Goal: Task Accomplishment & Management: Complete application form

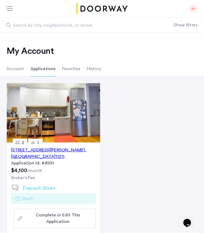
click at [48, 150] on div "17 Devoe Street, Unit 303, Brooklyn , NY 11211" at bounding box center [53, 153] width 85 height 13
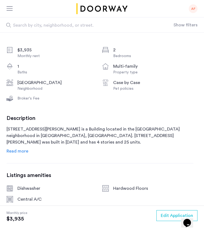
scroll to position [123, 0]
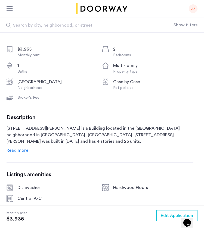
click at [22, 149] on span "Read more" at bounding box center [18, 150] width 22 height 4
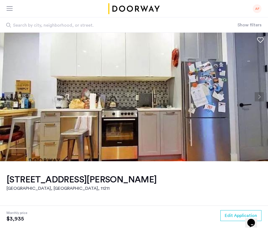
scroll to position [0, 0]
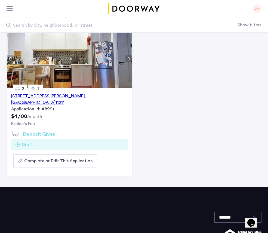
scroll to position [60, 0]
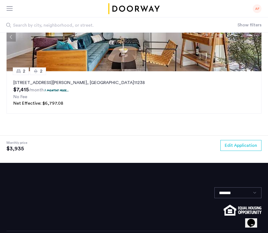
scroll to position [921, 0]
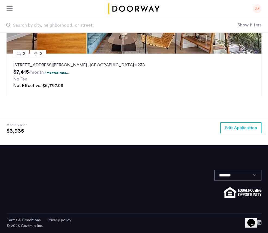
click at [243, 193] on img at bounding box center [243, 192] width 38 height 11
click at [247, 193] on img at bounding box center [243, 192] width 38 height 11
click at [32, 219] on link "Terms & Conditions" at bounding box center [24, 220] width 34 height 5
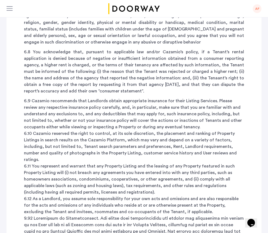
scroll to position [2570, 0]
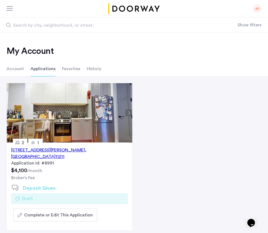
click at [59, 152] on div "17 Devoe Street, Unit 303, Brooklyn , NY 11211" at bounding box center [69, 153] width 117 height 13
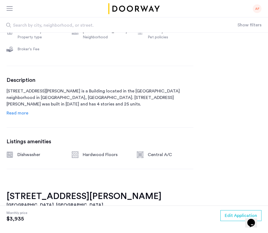
scroll to position [200, 0]
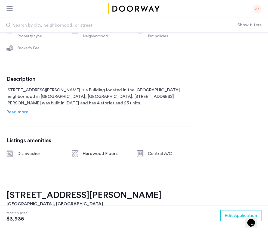
click at [17, 110] on span "Read more" at bounding box center [18, 112] width 22 height 4
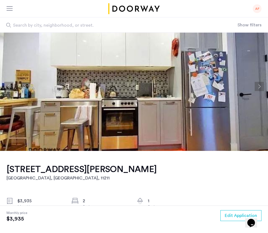
scroll to position [0, 0]
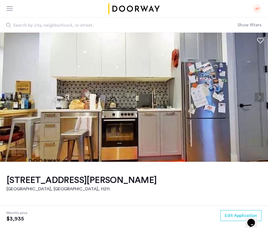
click at [40, 112] on img at bounding box center [134, 97] width 268 height 129
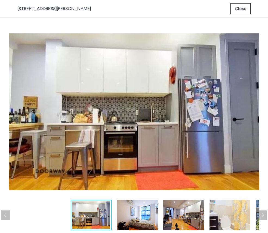
click at [246, 8] on span "Close" at bounding box center [240, 8] width 11 height 7
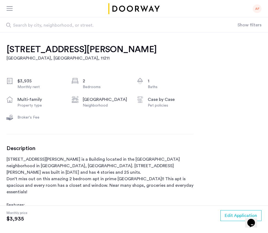
scroll to position [197, 0]
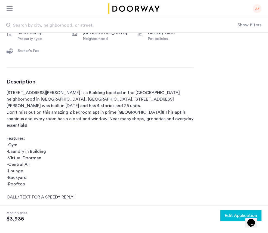
click at [237, 216] on span "Edit Application" at bounding box center [241, 215] width 32 height 7
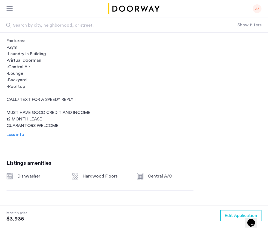
scroll to position [281, 0]
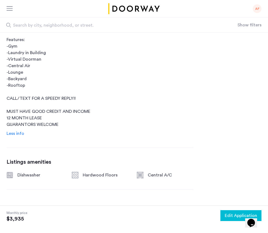
click at [234, 218] on span "Edit Application" at bounding box center [241, 215] width 32 height 7
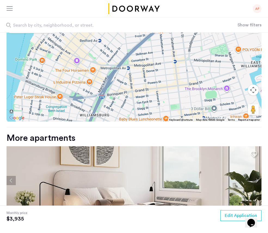
scroll to position [624, 0]
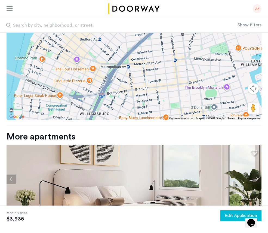
click at [233, 218] on span "Edit Application" at bounding box center [241, 215] width 32 height 7
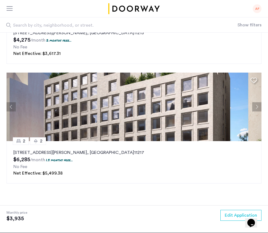
scroll to position [918, 0]
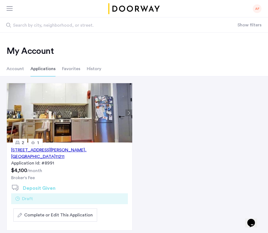
click at [28, 212] on span "Complete or Edit This Application" at bounding box center [58, 215] width 69 height 7
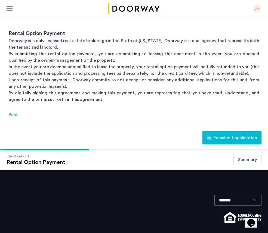
scroll to position [57, 0]
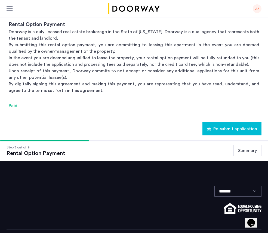
click at [242, 157] on div "Step 3 out of 9 Rental Option Payment Summary" at bounding box center [134, 150] width 268 height 21
click at [242, 153] on button "Summary" at bounding box center [247, 150] width 28 height 11
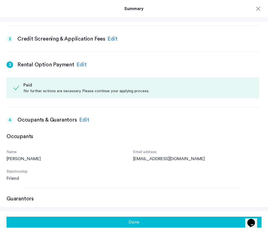
scroll to position [162, 0]
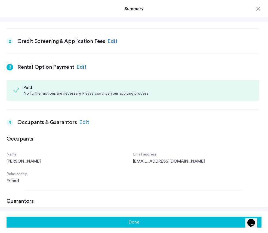
click at [82, 41] on h3 "Credit Screening & Application Fees" at bounding box center [61, 42] width 88 height 8
click at [10, 40] on div "2" at bounding box center [10, 41] width 7 height 7
click at [108, 41] on div "Edit" at bounding box center [112, 41] width 10 height 8
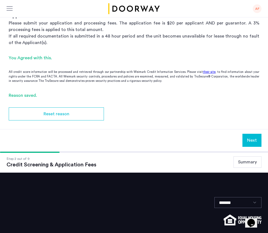
scroll to position [0, 0]
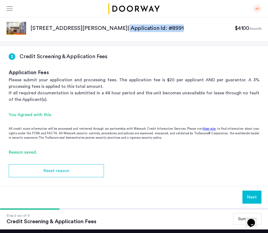
drag, startPoint x: 201, startPoint y: 28, endPoint x: 140, endPoint y: 29, distance: 61.5
click at [140, 29] on p "17 Devoe Street, Unit 303, Brooklyn, NY 11211 | Application Id: #8991" at bounding box center [132, 28] width 204 height 8
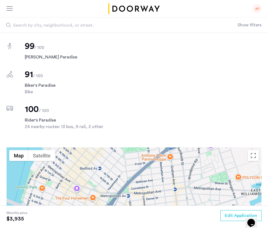
scroll to position [447, 0]
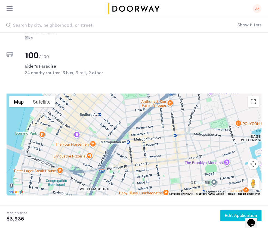
click at [233, 216] on span "Edit Application" at bounding box center [241, 215] width 32 height 7
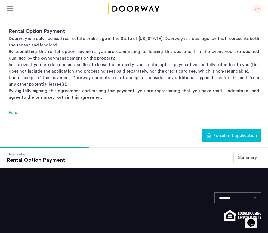
scroll to position [73, 0]
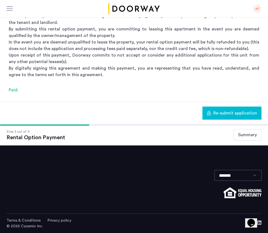
click at [255, 133] on button "Summary" at bounding box center [247, 134] width 28 height 11
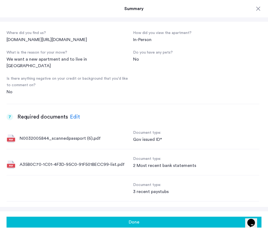
scroll to position [582, 0]
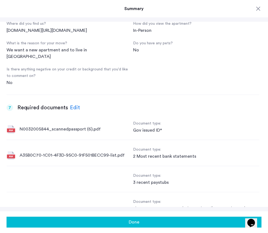
click at [76, 104] on div "Edit" at bounding box center [75, 108] width 10 height 8
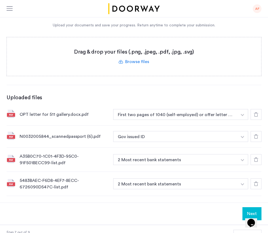
click at [255, 112] on div at bounding box center [255, 114] width 11 height 11
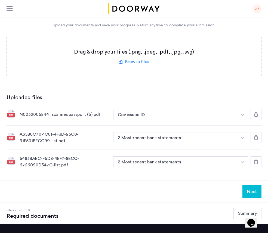
click at [256, 116] on icon at bounding box center [256, 114] width 4 height 4
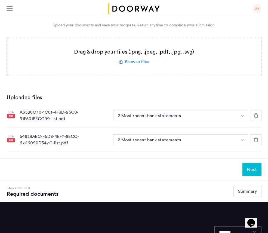
click at [256, 116] on icon at bounding box center [256, 115] width 4 height 4
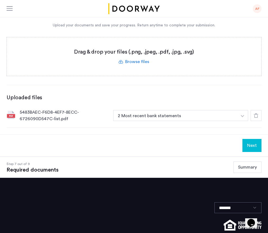
click at [256, 116] on icon at bounding box center [256, 115] width 4 height 4
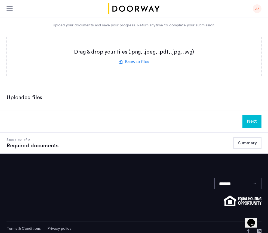
click at [254, 122] on button "Next" at bounding box center [251, 121] width 19 height 13
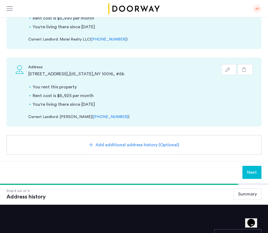
scroll to position [81, 0]
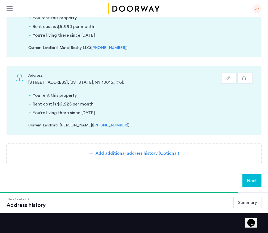
click at [244, 79] on icon "button" at bounding box center [244, 78] width 4 height 4
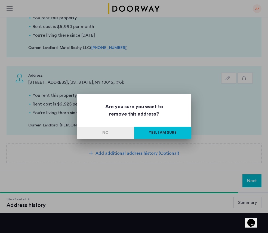
click at [170, 137] on button "Yes, I am sure" at bounding box center [162, 133] width 57 height 12
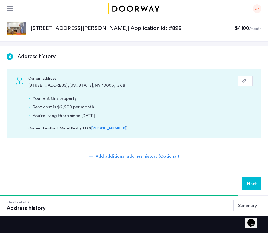
click at [244, 203] on button "Summary" at bounding box center [247, 205] width 28 height 11
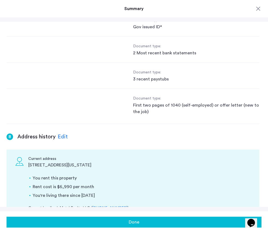
scroll to position [508, 0]
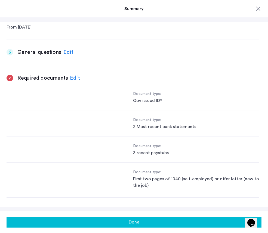
click at [76, 77] on div "Edit" at bounding box center [75, 78] width 10 height 8
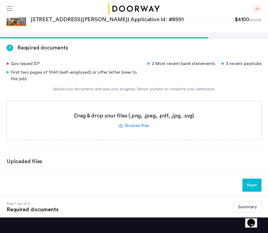
scroll to position [0, 0]
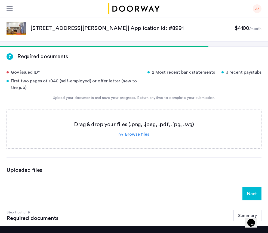
click at [46, 83] on div "First two pages of 1040 (self-employed) or offer letter (new to the job)" at bounding box center [74, 84] width 134 height 13
click at [252, 5] on div "AF" at bounding box center [134, 8] width 268 height 17
click at [257, 8] on div "AF" at bounding box center [257, 8] width 9 height 9
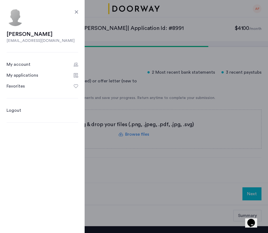
click at [13, 108] on link "Logout" at bounding box center [14, 110] width 15 height 7
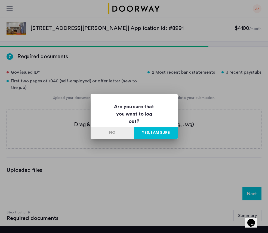
click at [158, 131] on button "Yes, I am sure" at bounding box center [156, 133] width 44 height 12
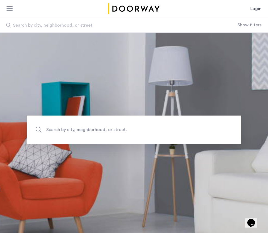
click at [256, 6] on link "Login" at bounding box center [255, 8] width 11 height 7
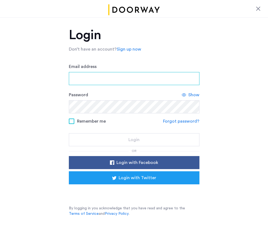
click at [117, 81] on input "Email address" at bounding box center [134, 78] width 131 height 13
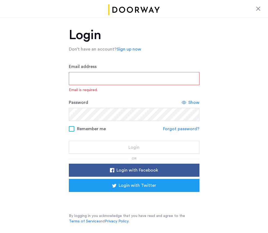
type input "**********"
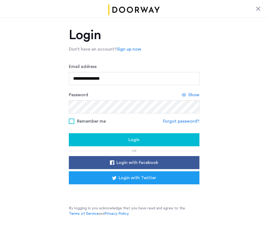
click at [137, 143] on span "Login" at bounding box center [133, 140] width 11 height 7
